Goal: Information Seeking & Learning: Learn about a topic

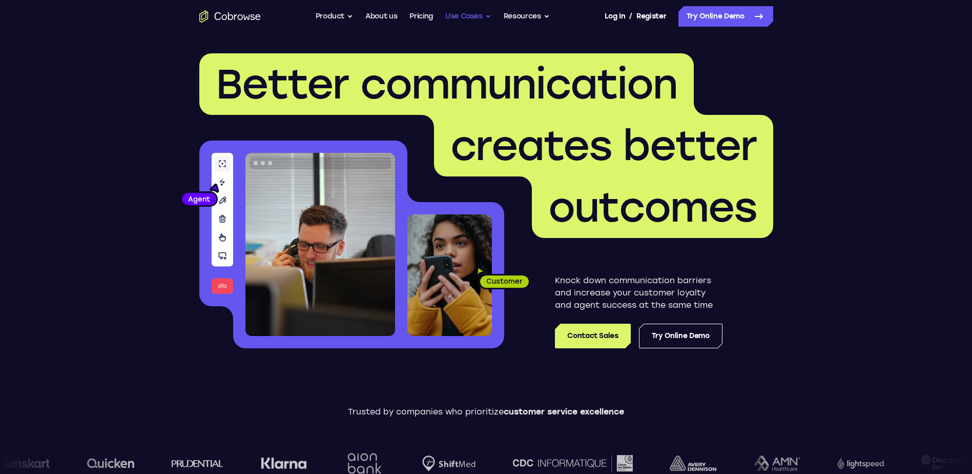
click at [479, 15] on button "Use Cases" at bounding box center [468, 16] width 46 height 21
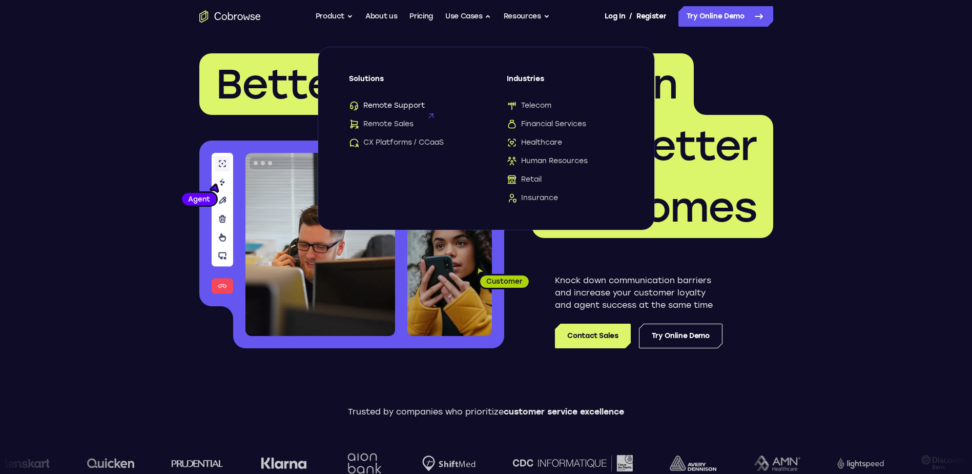
click at [389, 107] on span "Remote Support" at bounding box center [387, 105] width 76 height 10
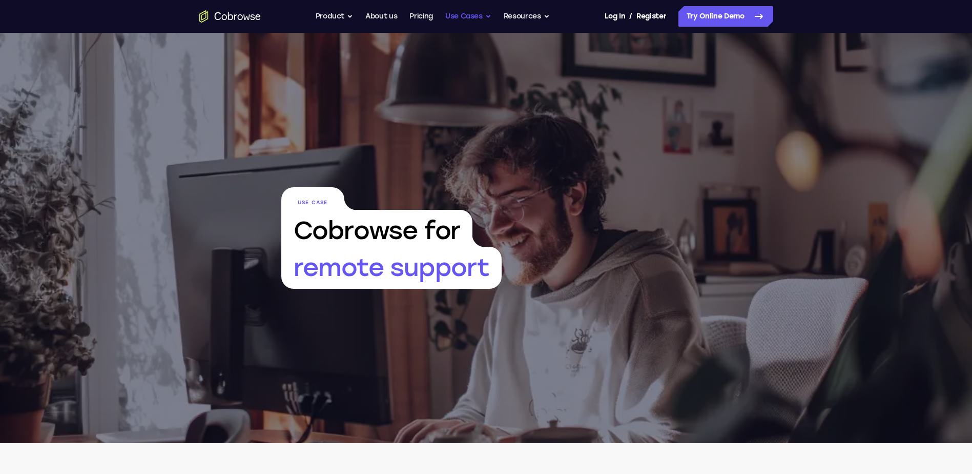
click at [478, 18] on button "Use Cases" at bounding box center [468, 16] width 46 height 21
